Goal: Task Accomplishment & Management: Use online tool/utility

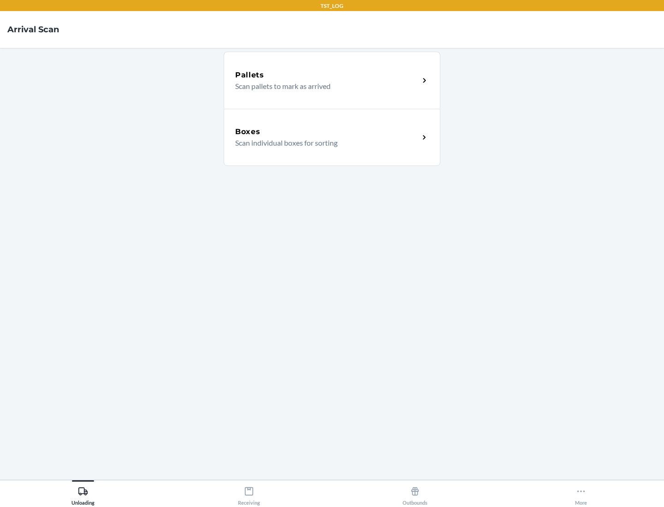
click at [327, 132] on div "Boxes" at bounding box center [327, 131] width 184 height 11
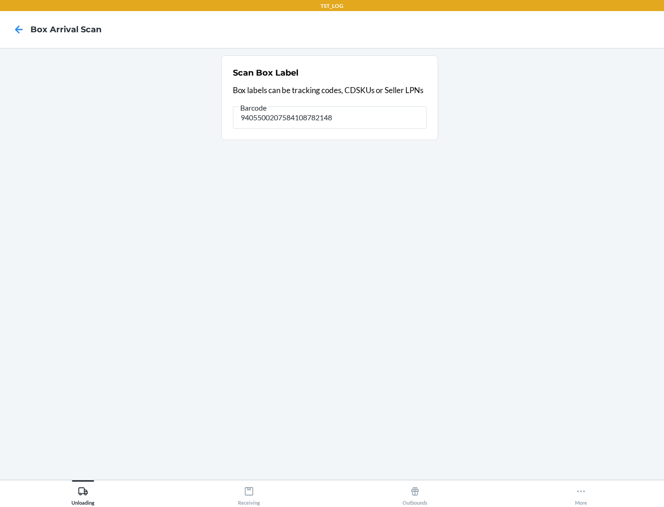
type input "9405500207584108782148"
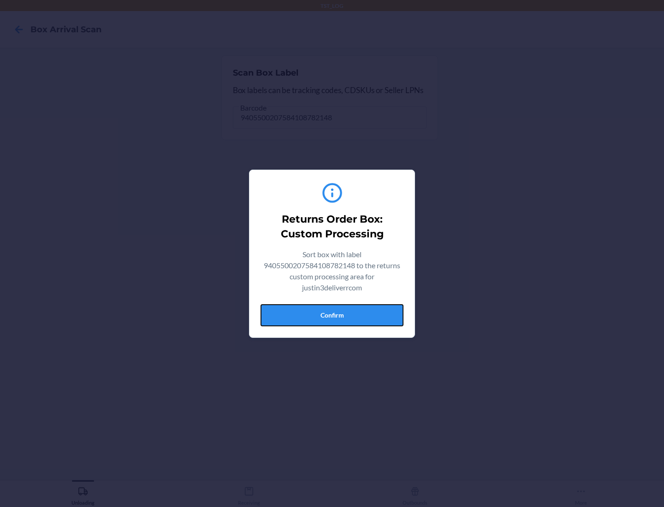
click at [332, 315] on button "Confirm" at bounding box center [332, 315] width 143 height 22
